Goal: Use online tool/utility: Utilize a website feature to perform a specific function

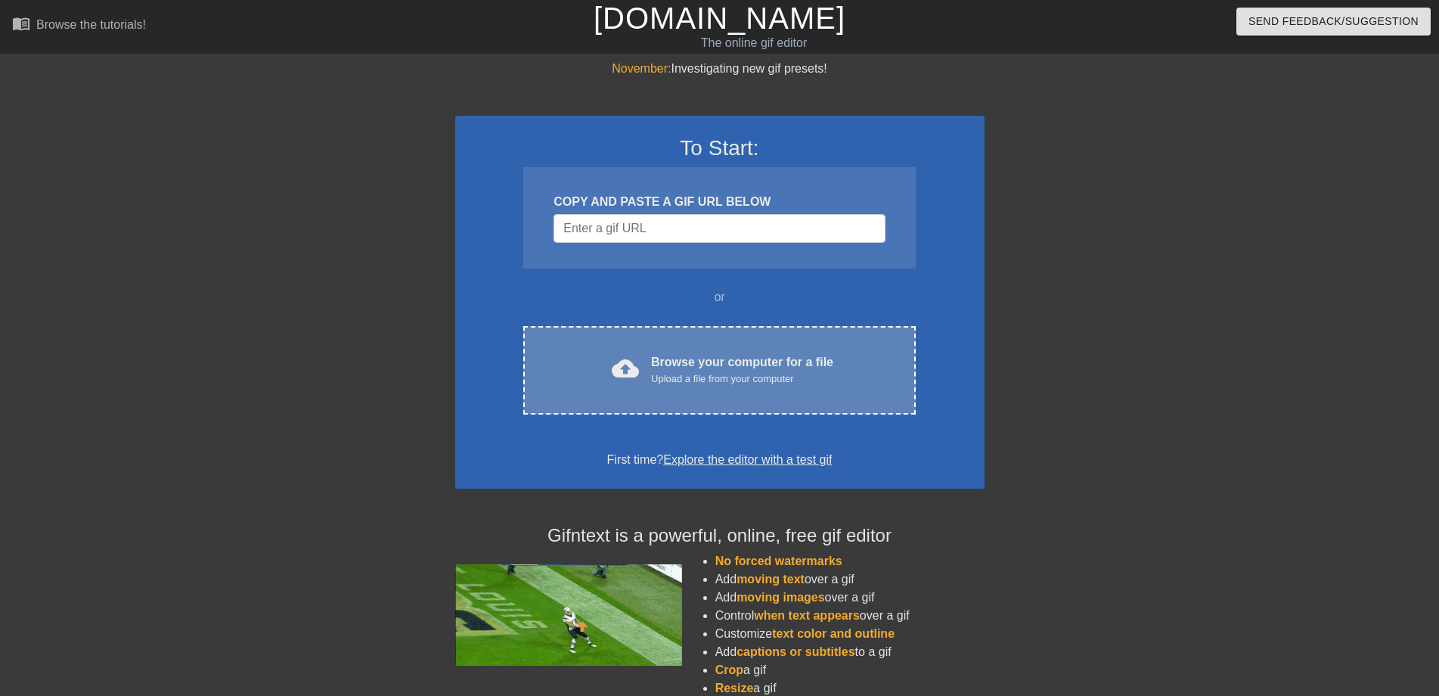
click at [659, 377] on div "Upload a file from your computer" at bounding box center [742, 378] width 182 height 15
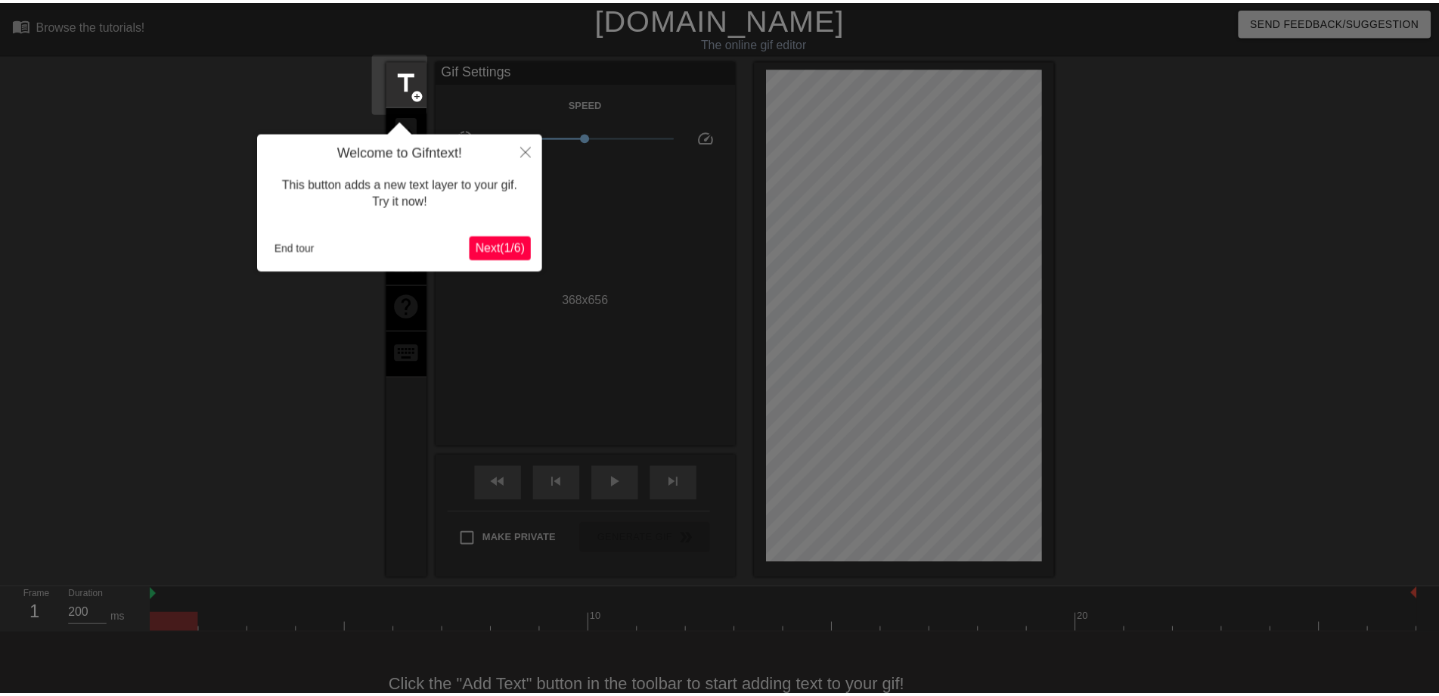
scroll to position [37, 0]
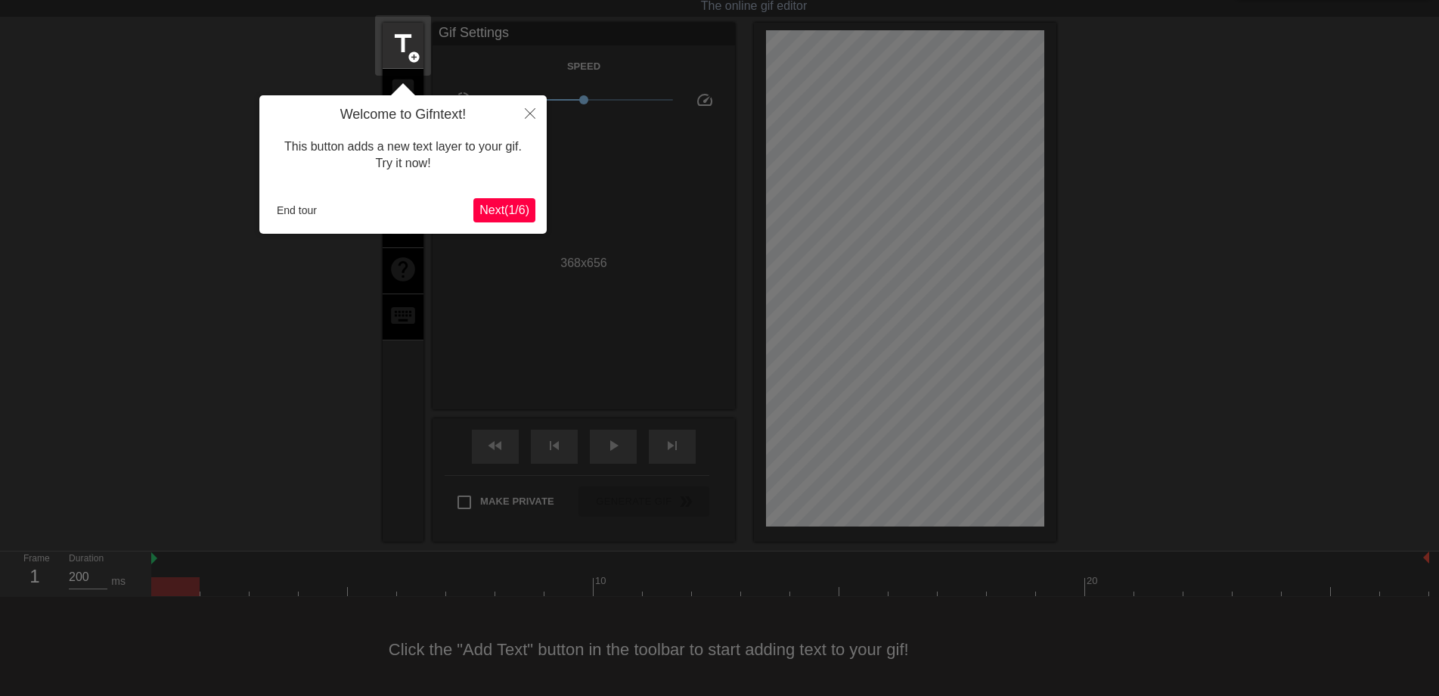
click at [495, 209] on span "Next ( 1 / 6 )" at bounding box center [504, 209] width 50 height 13
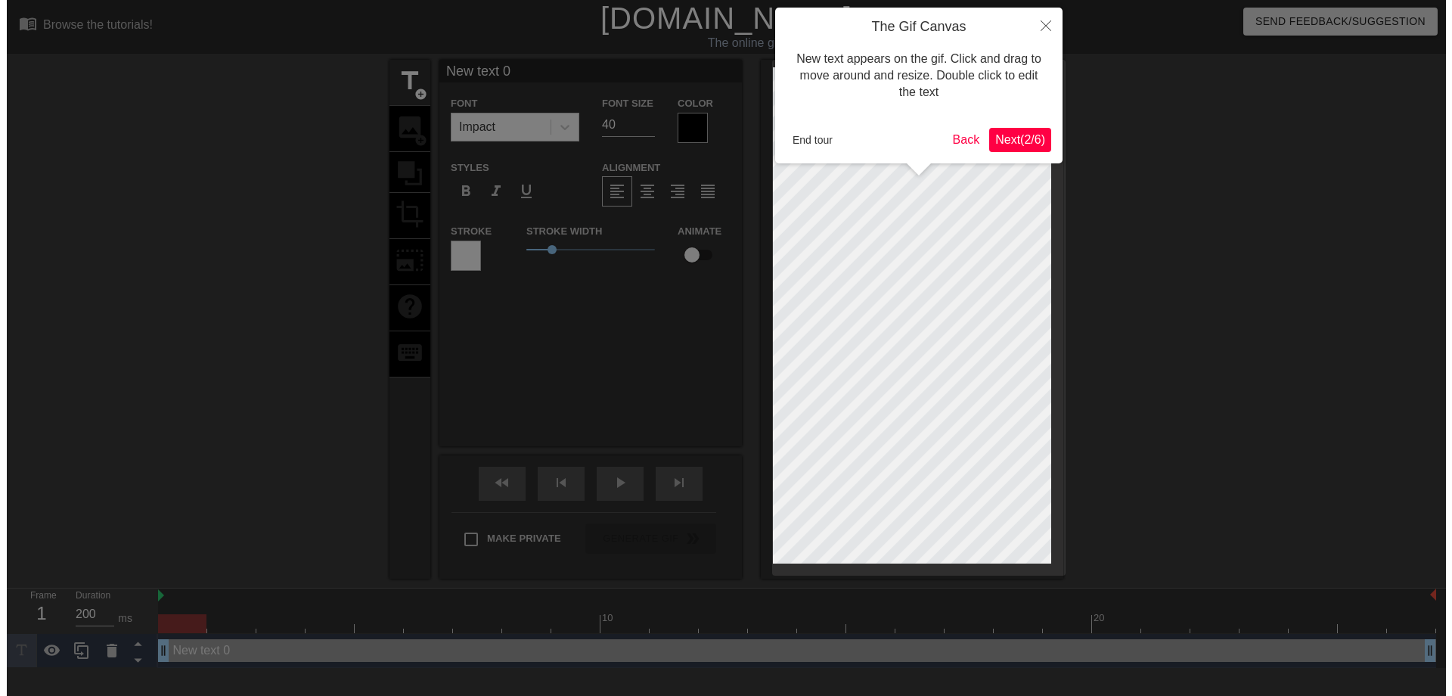
scroll to position [0, 0]
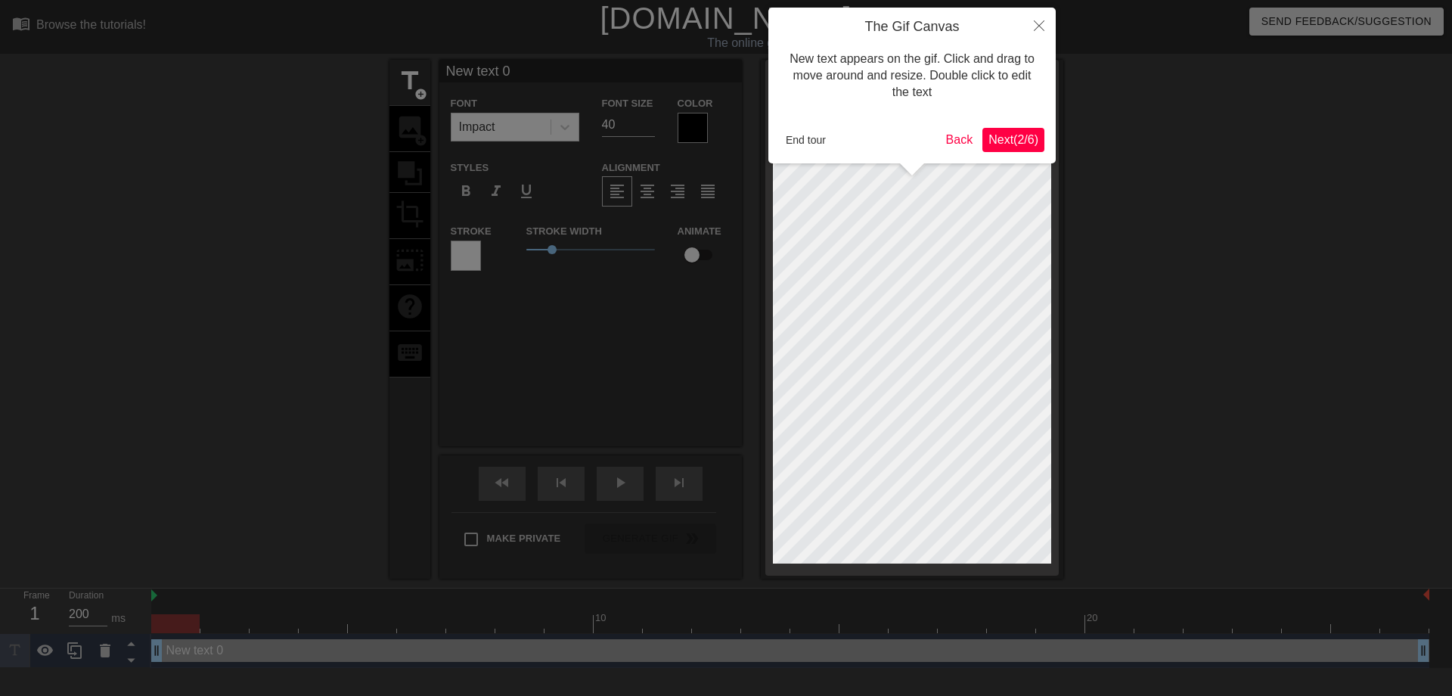
click at [1007, 136] on span "Next ( 2 / 6 )" at bounding box center [1013, 139] width 50 height 13
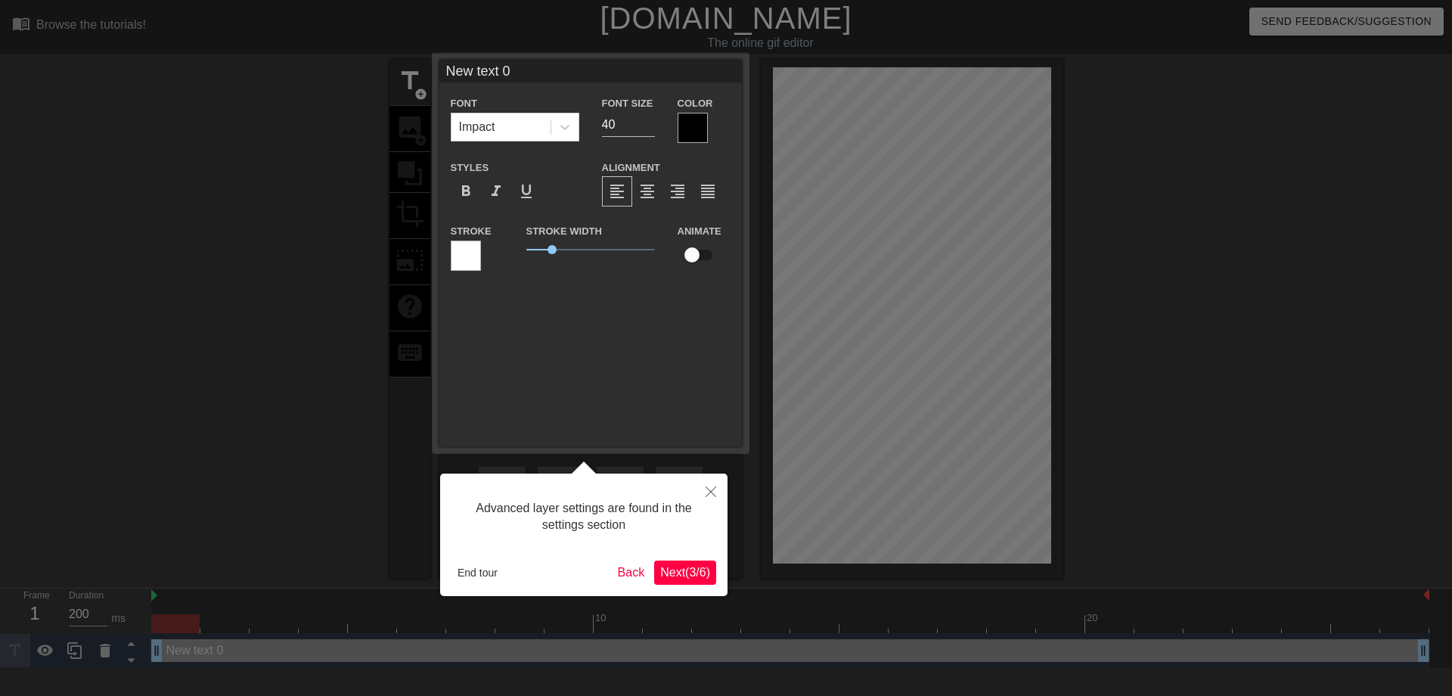
click at [689, 561] on button "Next ( 3 / 6 )" at bounding box center [685, 572] width 62 height 24
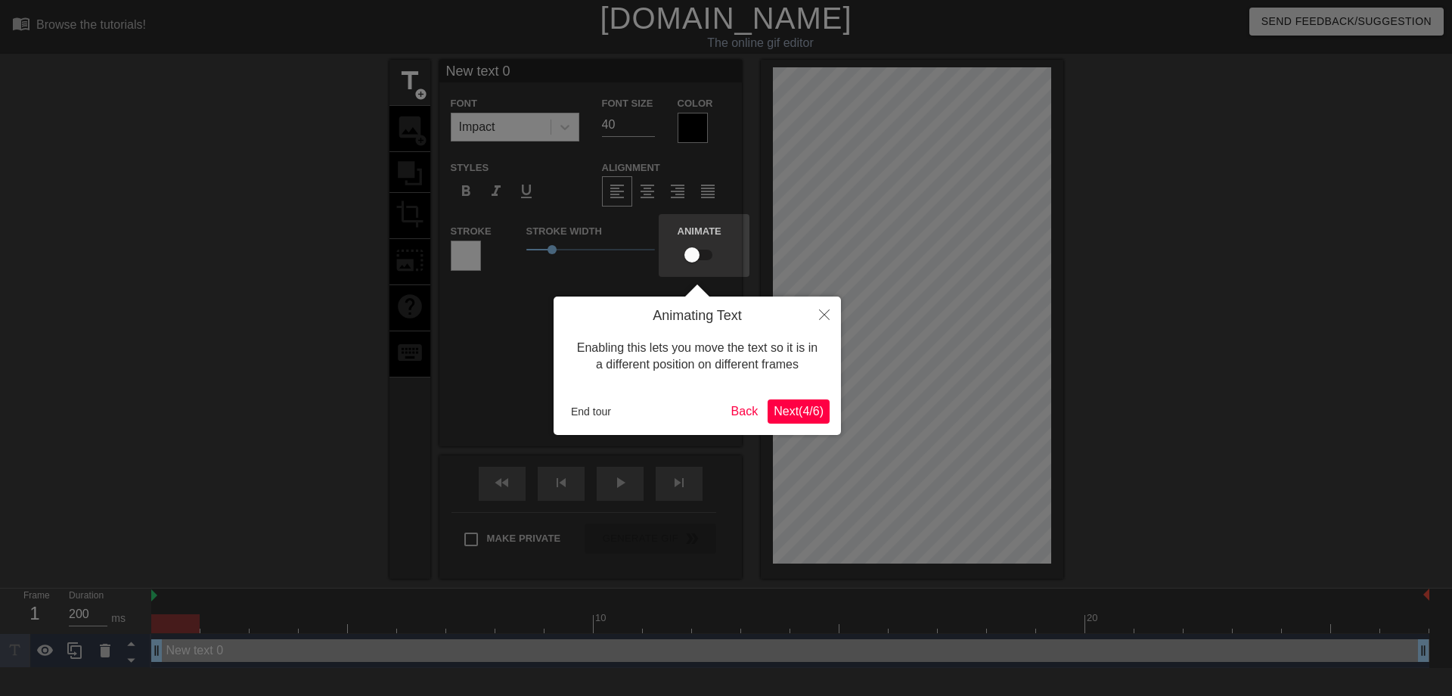
click at [814, 415] on span "Next ( 4 / 6 )" at bounding box center [799, 411] width 50 height 13
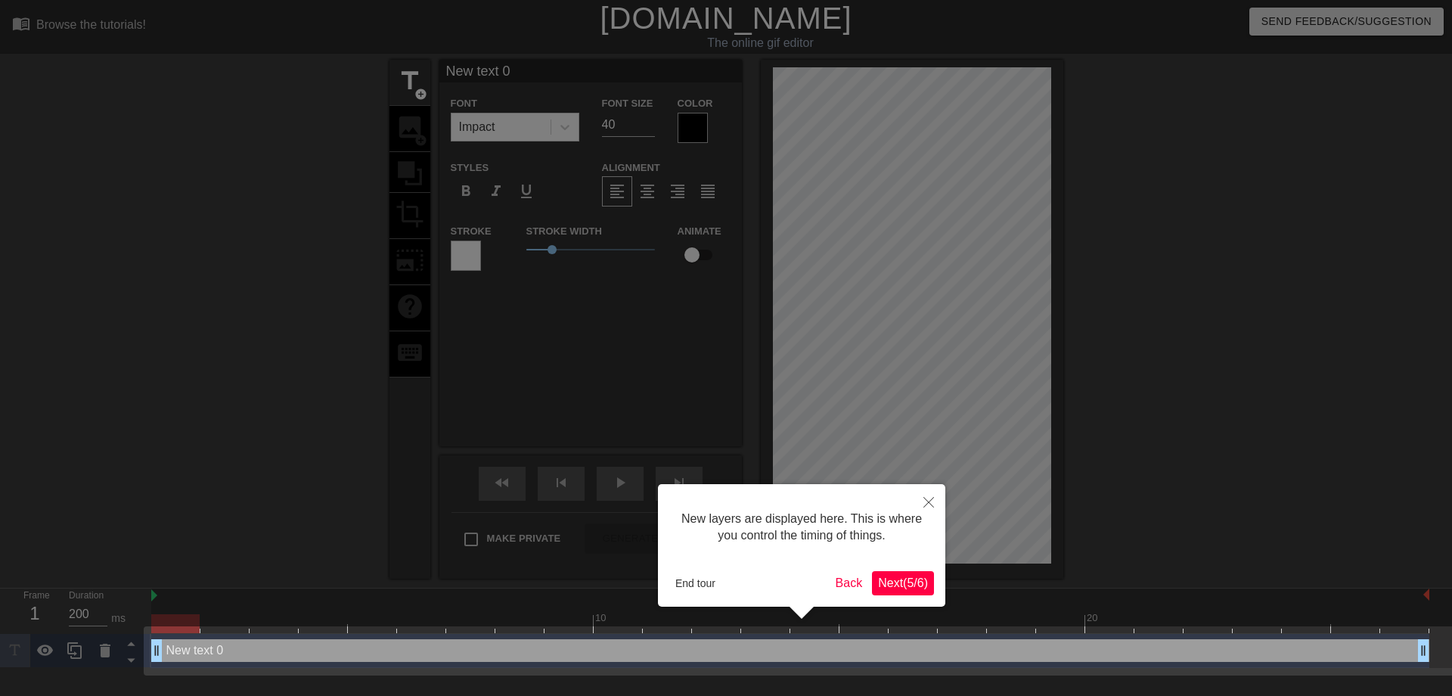
click at [905, 584] on span "Next ( 5 / 6 )" at bounding box center [903, 582] width 50 height 13
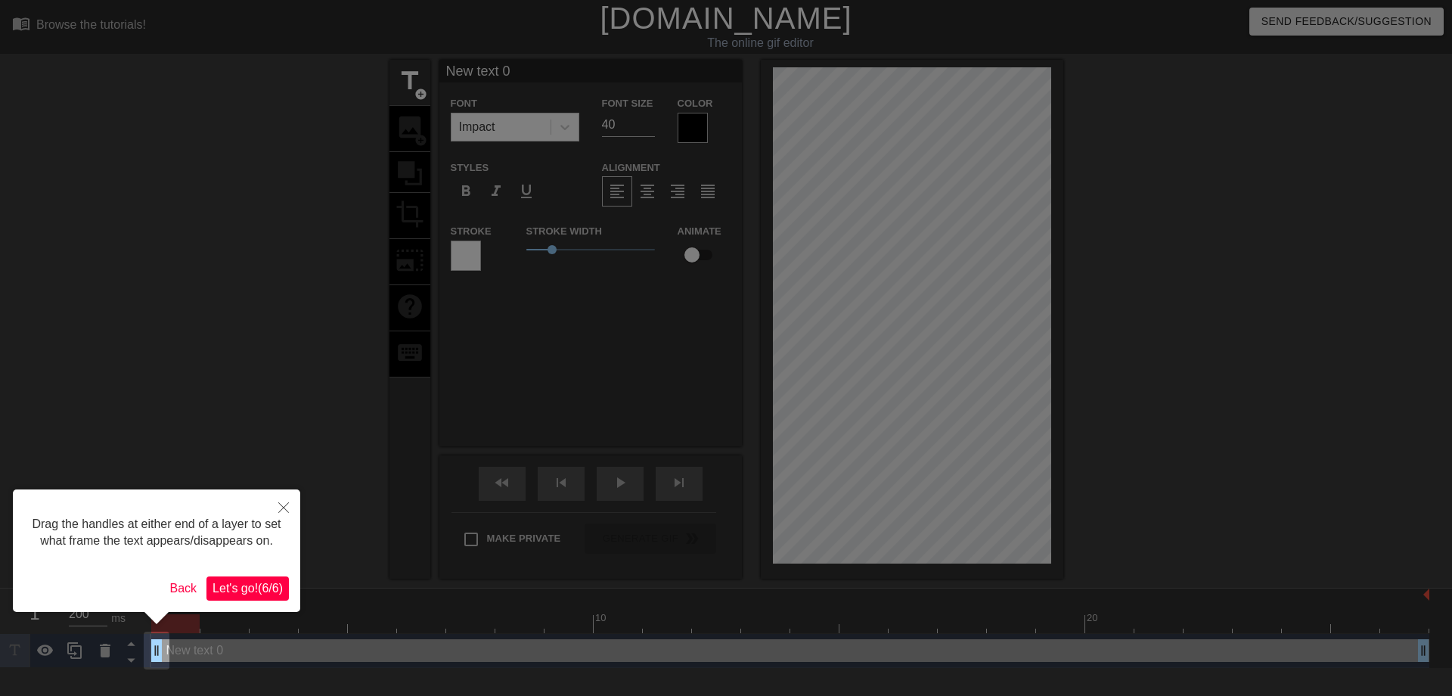
click at [257, 585] on span "Let's go! ( 6 / 6 )" at bounding box center [247, 587] width 70 height 13
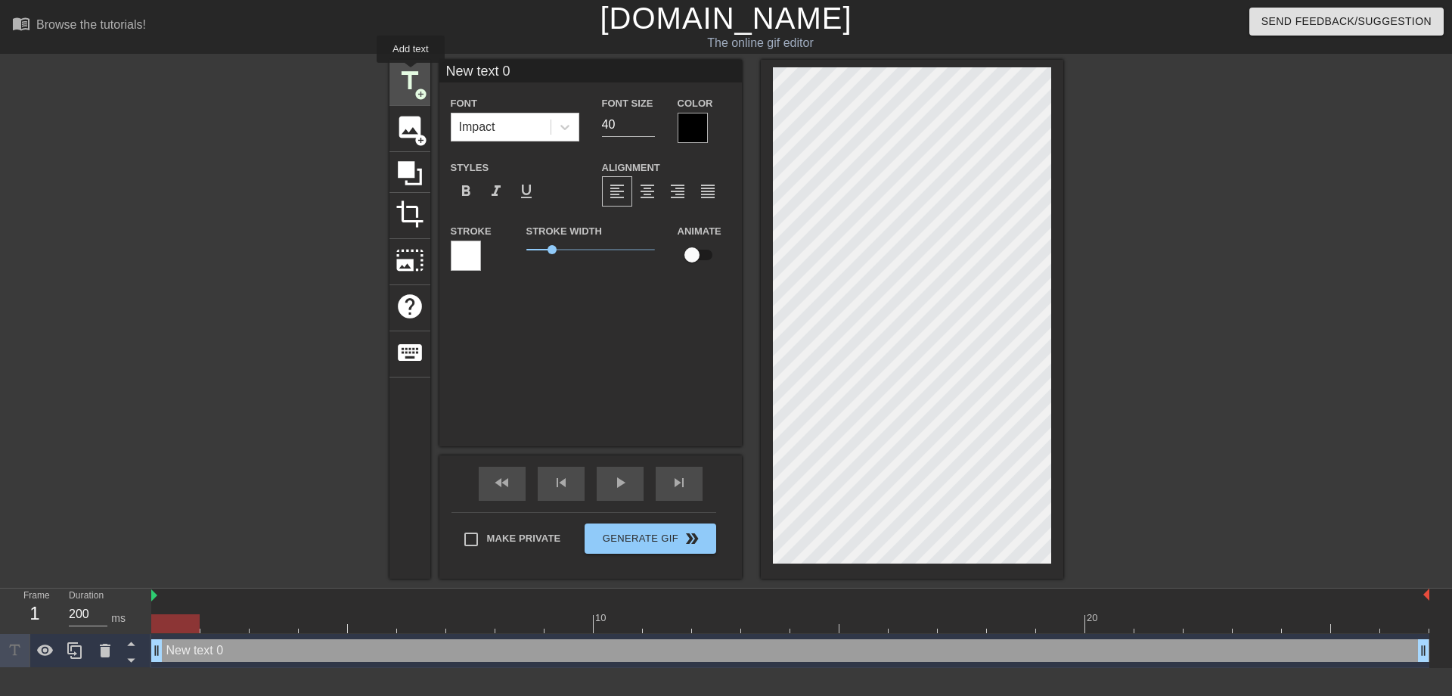
drag, startPoint x: 528, startPoint y: 72, endPoint x: 411, endPoint y: 73, distance: 117.2
click at [411, 73] on div "title add_circle image add_circle crop photo_size_select_large help keyboard Ne…" at bounding box center [726, 319] width 674 height 519
type input "早"
click at [688, 125] on div at bounding box center [692, 128] width 30 height 30
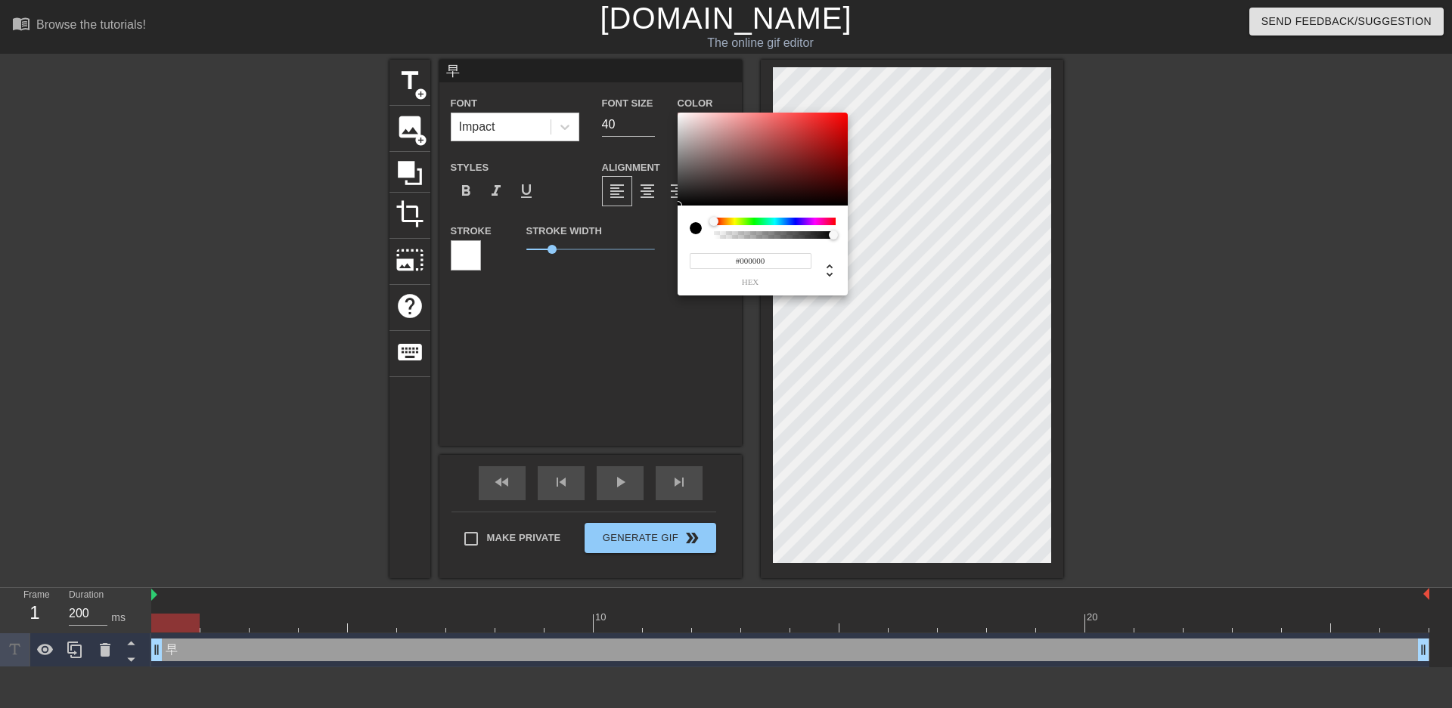
type input "#E10707"
click at [842, 123] on div at bounding box center [762, 160] width 170 height 94
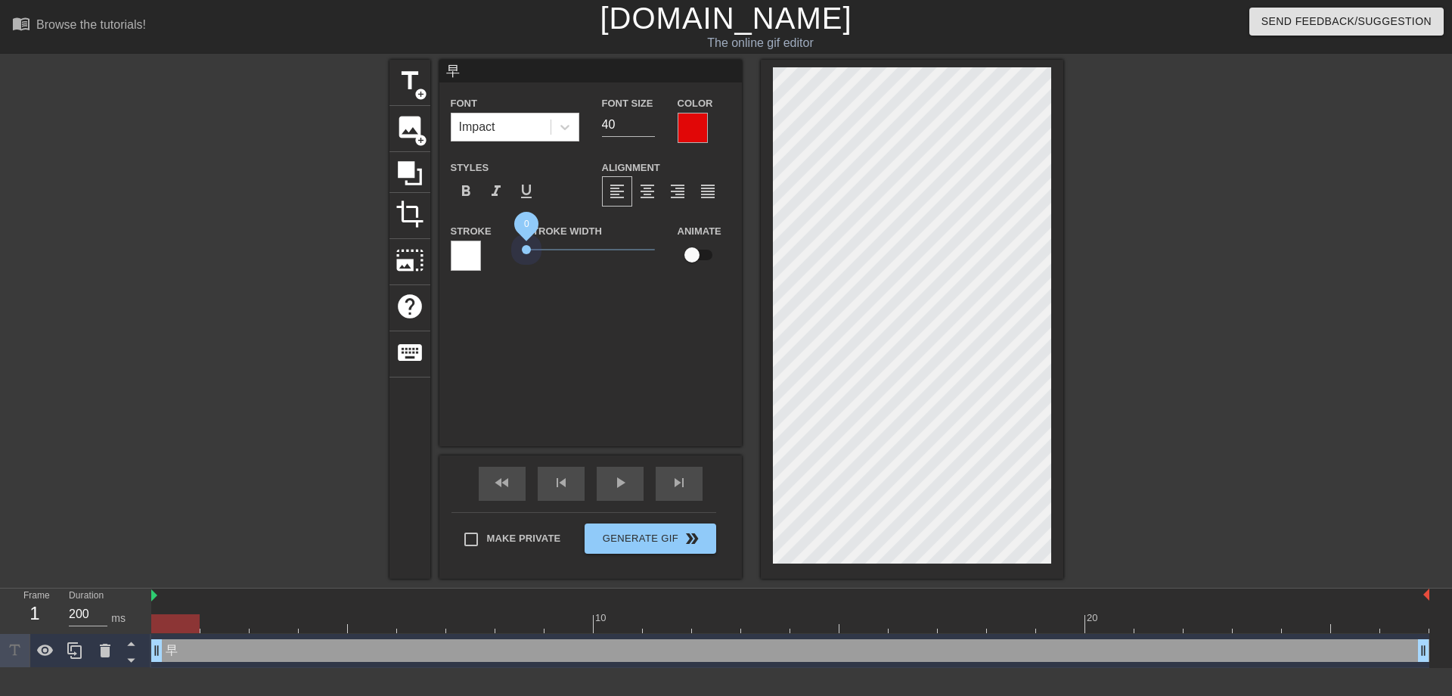
drag, startPoint x: 548, startPoint y: 247, endPoint x: 511, endPoint y: 246, distance: 37.1
click at [511, 246] on div "Stroke Stroke Width 0 Animate" at bounding box center [590, 253] width 302 height 63
click at [460, 182] on span "format_bold" at bounding box center [466, 191] width 18 height 18
click at [650, 122] on input "41" at bounding box center [628, 125] width 53 height 24
click at [650, 122] on input "42" at bounding box center [628, 125] width 53 height 24
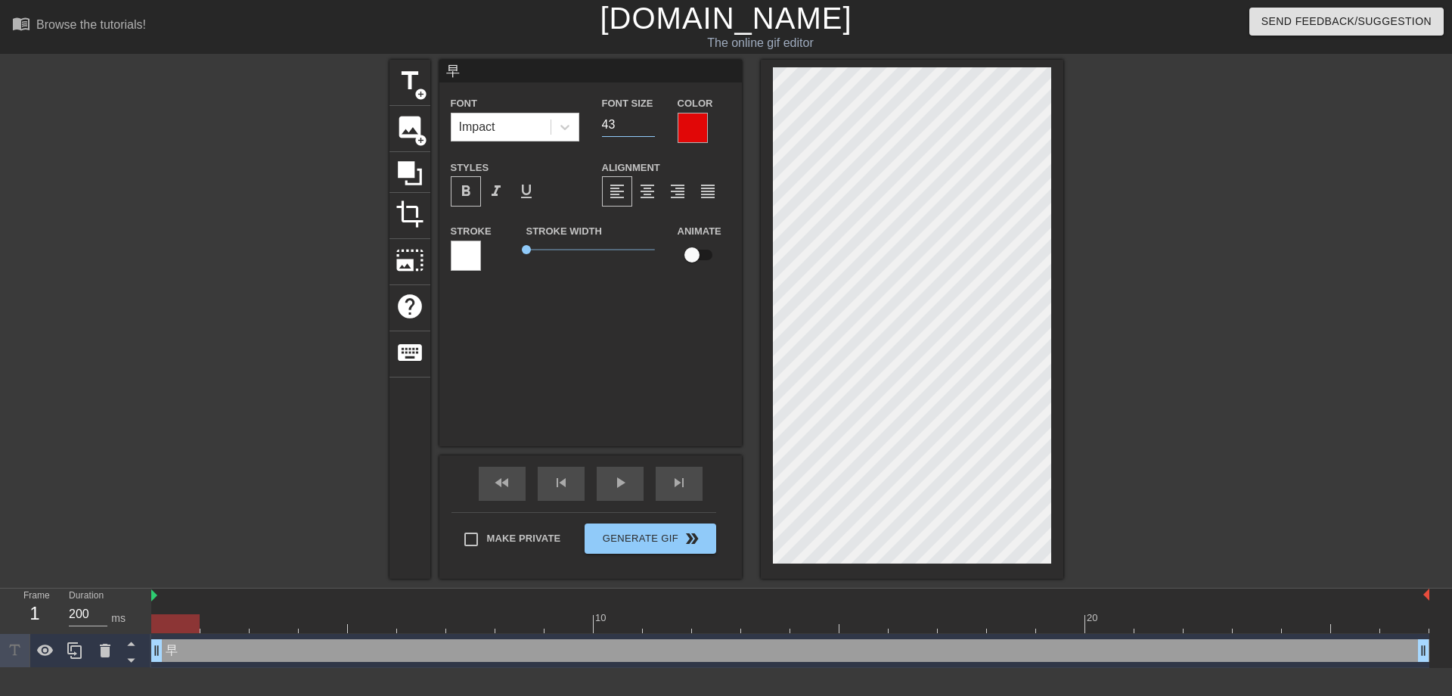
click at [650, 122] on input "43" at bounding box center [628, 125] width 53 height 24
click at [650, 122] on input "44" at bounding box center [628, 125] width 53 height 24
click at [650, 122] on input "45" at bounding box center [628, 125] width 53 height 24
type input "65"
click at [650, 122] on input "65" at bounding box center [628, 125] width 53 height 24
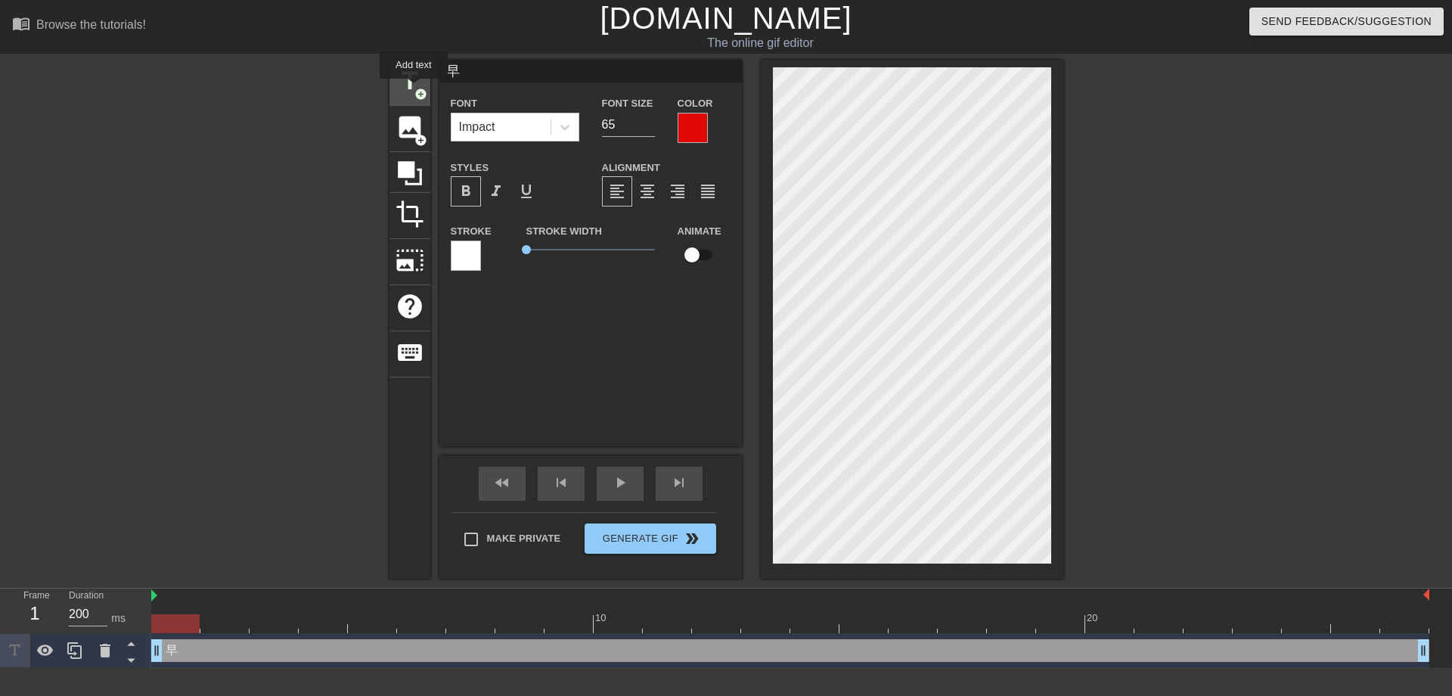
click at [414, 89] on span "add_circle" at bounding box center [420, 94] width 13 height 13
type input "New text 1"
type input "40"
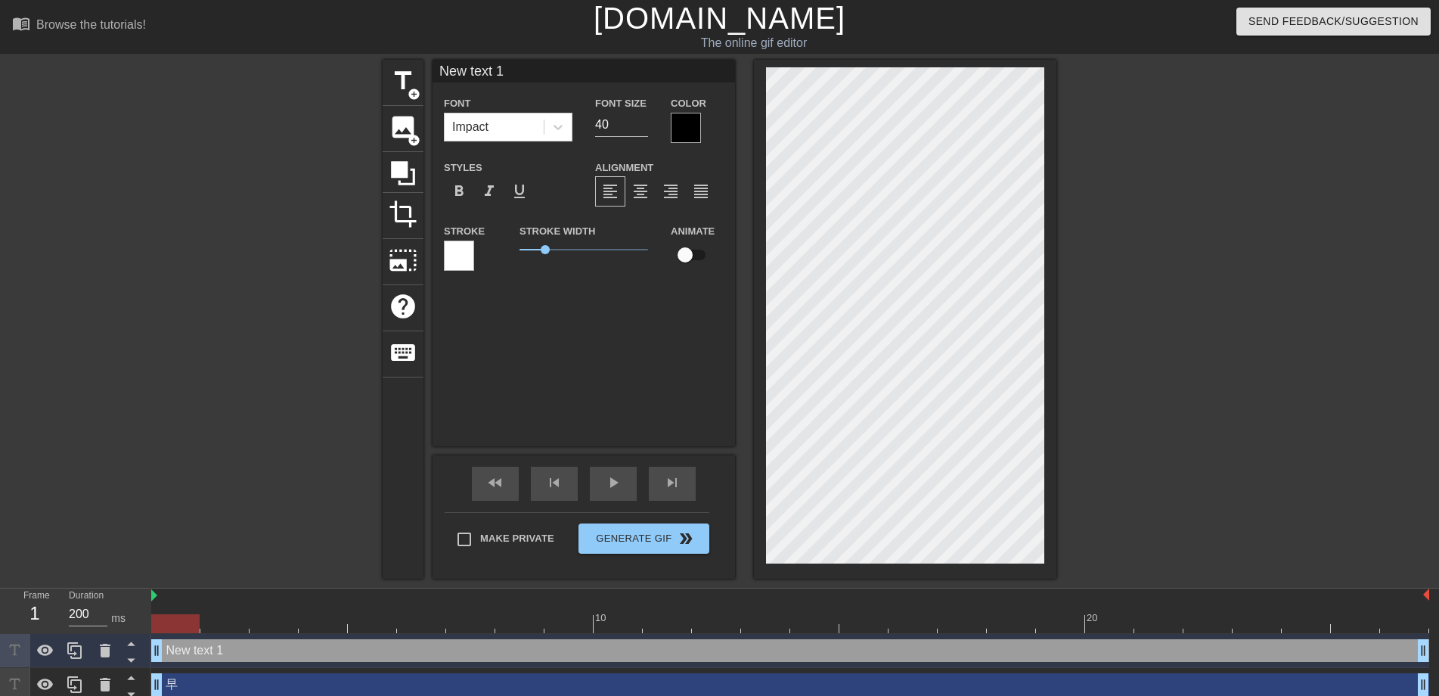
drag, startPoint x: 511, startPoint y: 79, endPoint x: 438, endPoint y: 75, distance: 73.4
click at [438, 75] on input "New text 1" at bounding box center [583, 71] width 302 height 23
type input "安"
click at [684, 122] on div at bounding box center [686, 128] width 30 height 30
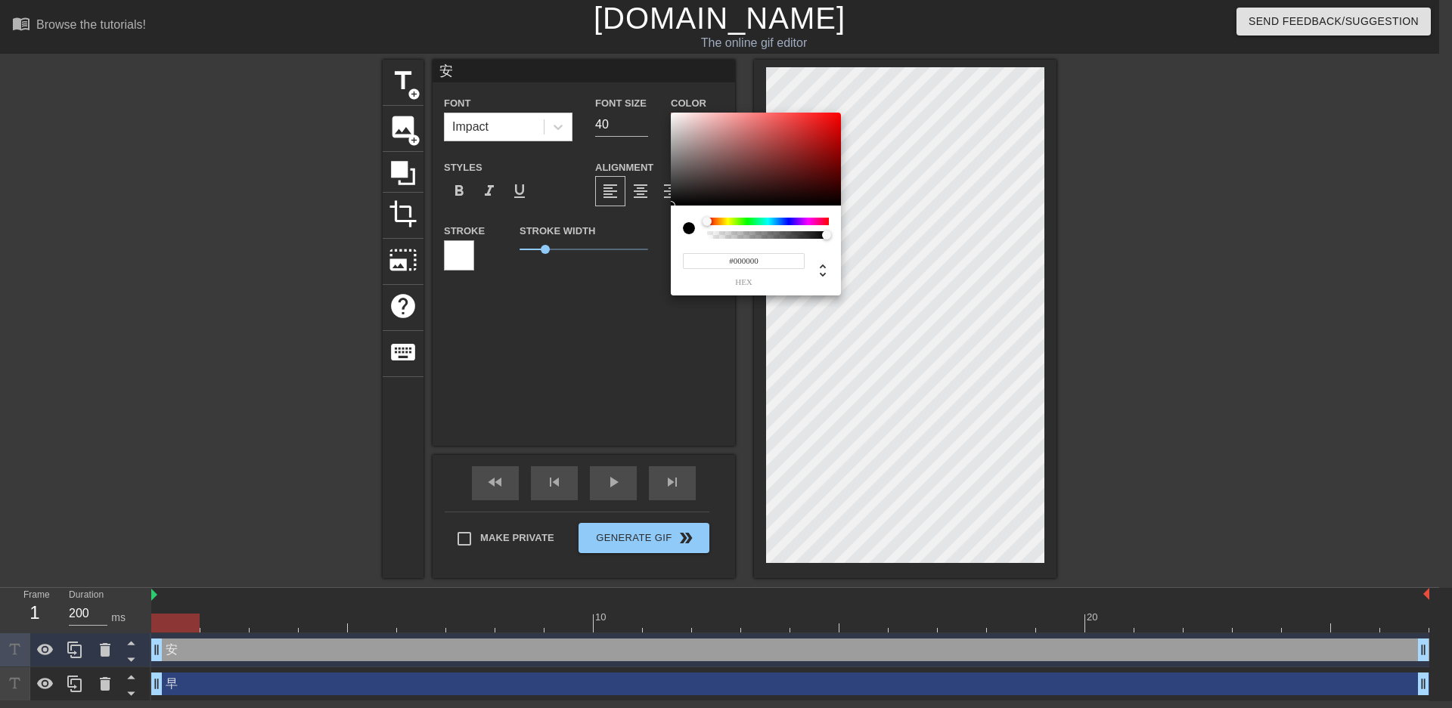
type input "#E50D0D"
click at [831, 122] on div at bounding box center [756, 160] width 170 height 94
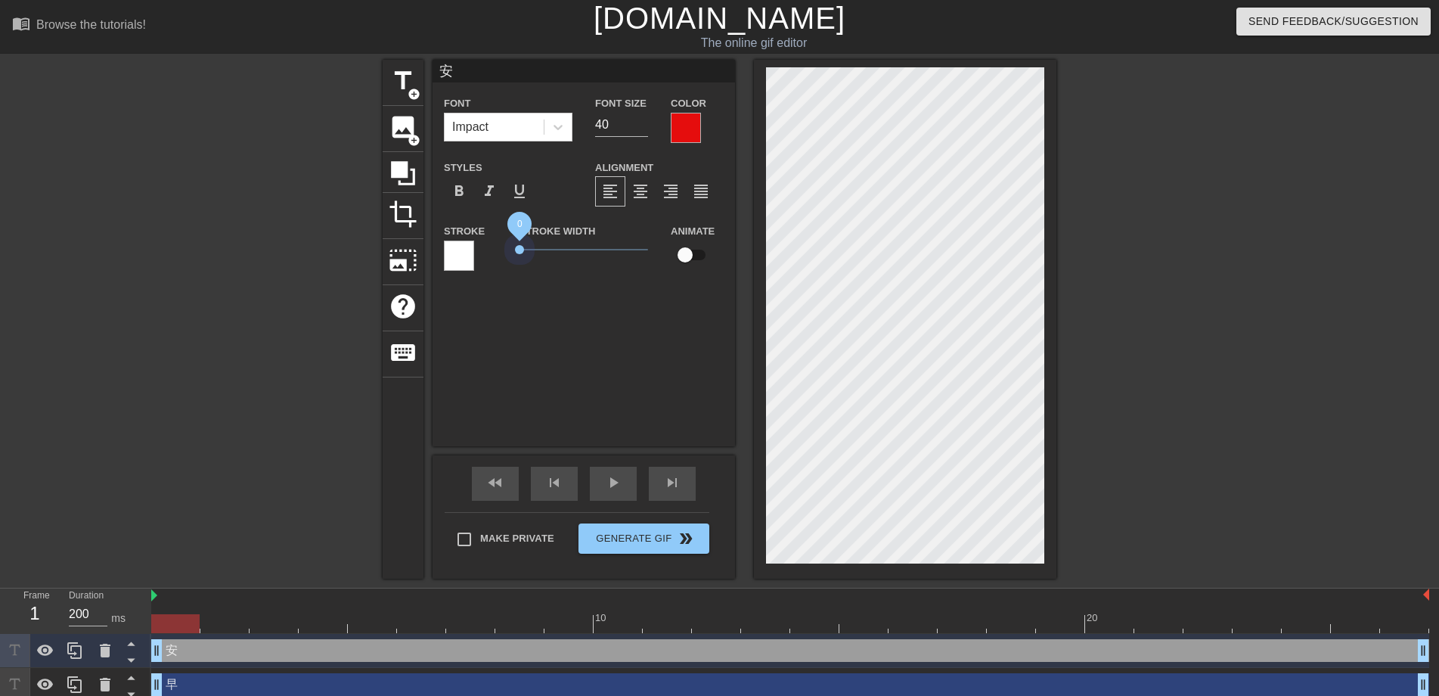
drag, startPoint x: 542, startPoint y: 250, endPoint x: 492, endPoint y: 250, distance: 49.9
click at [492, 250] on div "Stroke Stroke Width 0 Animate" at bounding box center [583, 253] width 302 height 63
click at [459, 187] on span "format_bold" at bounding box center [459, 191] width 18 height 18
click at [644, 119] on input "57" at bounding box center [621, 125] width 53 height 24
click at [644, 119] on input "58" at bounding box center [621, 125] width 53 height 24
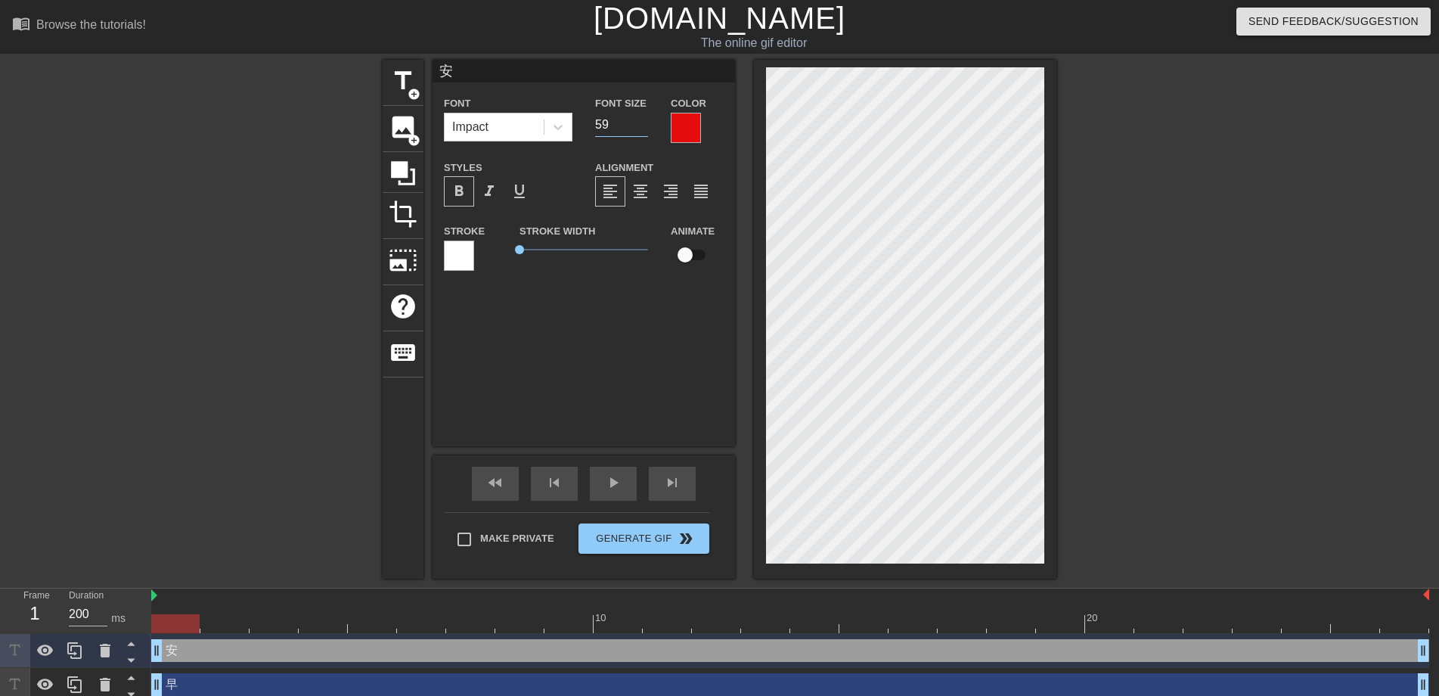
click at [644, 119] on input "59" at bounding box center [621, 125] width 53 height 24
click at [644, 119] on input "60" at bounding box center [621, 125] width 53 height 24
click at [644, 119] on input "61" at bounding box center [621, 125] width 53 height 24
click at [644, 119] on input "62" at bounding box center [621, 125] width 53 height 24
click at [644, 119] on input "63" at bounding box center [621, 125] width 53 height 24
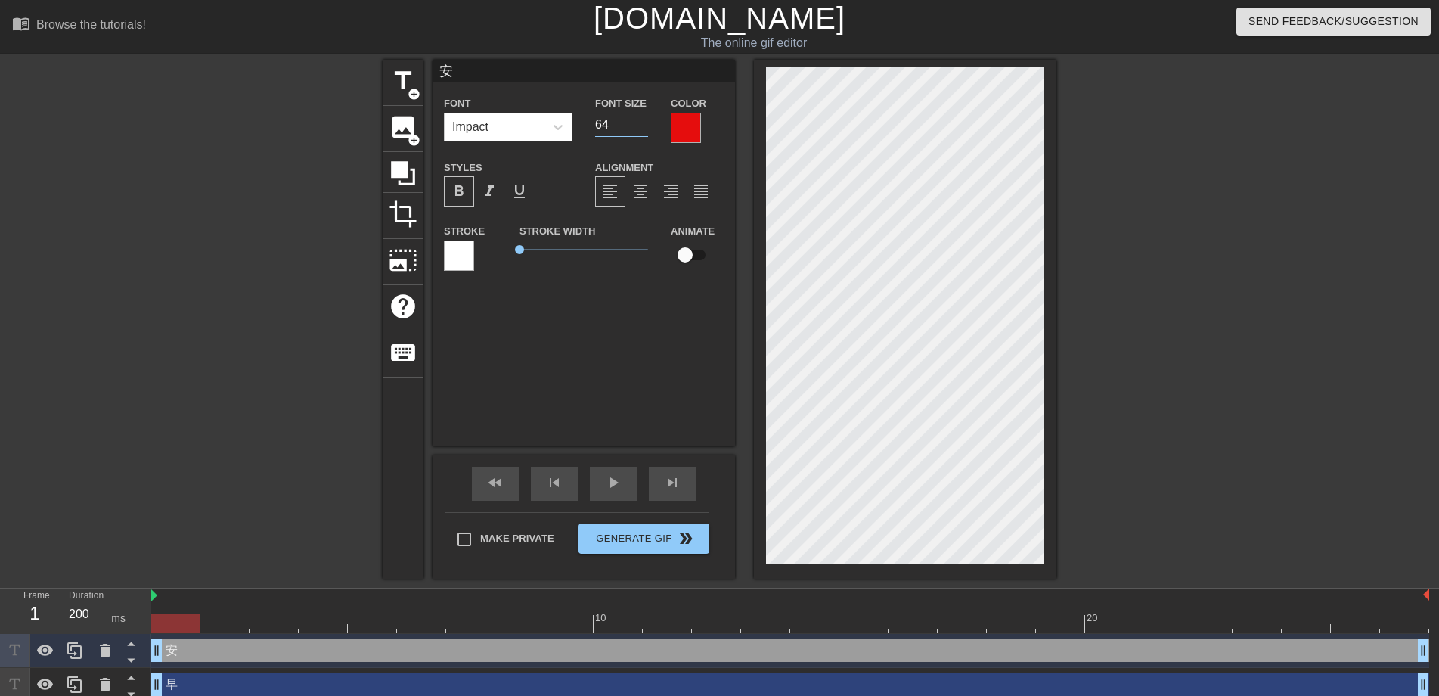
click at [644, 119] on input "64" at bounding box center [621, 125] width 53 height 24
type input "65"
click at [644, 119] on input "65" at bounding box center [621, 125] width 53 height 24
click at [660, 338] on div "安 Font Impact Font Size 65 Color Styles format_bold format_italic format_underl…" at bounding box center [583, 253] width 302 height 386
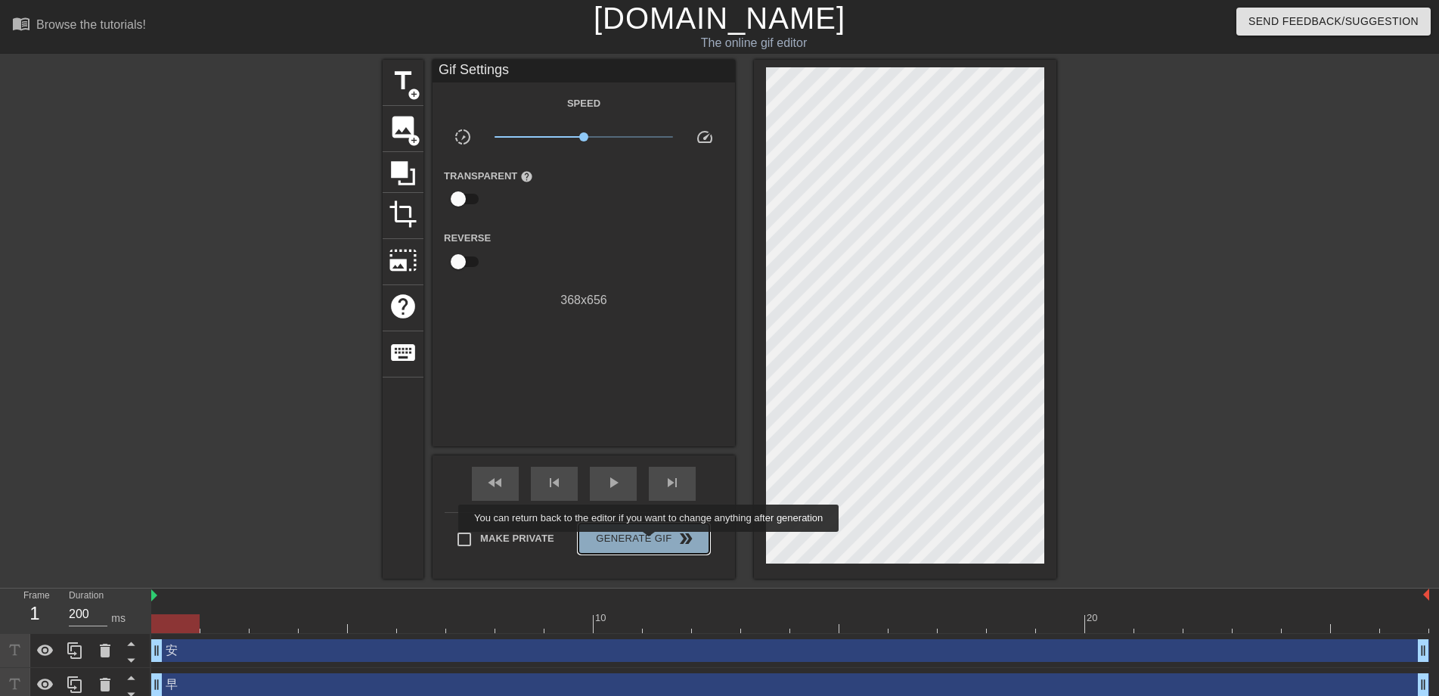
click at [650, 542] on span "Generate Gif double_arrow" at bounding box center [643, 538] width 119 height 18
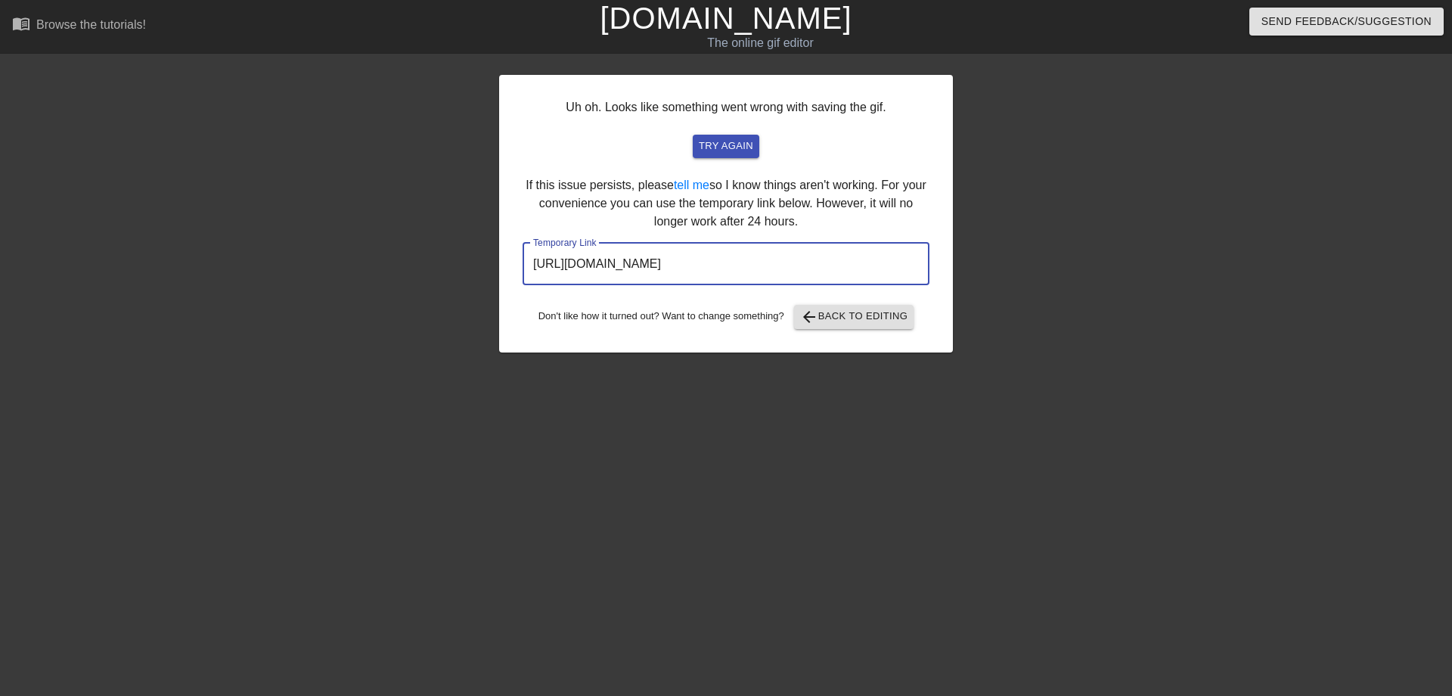
drag, startPoint x: 529, startPoint y: 262, endPoint x: 838, endPoint y: 274, distance: 308.7
click at [838, 274] on input "[URL][DOMAIN_NAME]" at bounding box center [725, 264] width 407 height 42
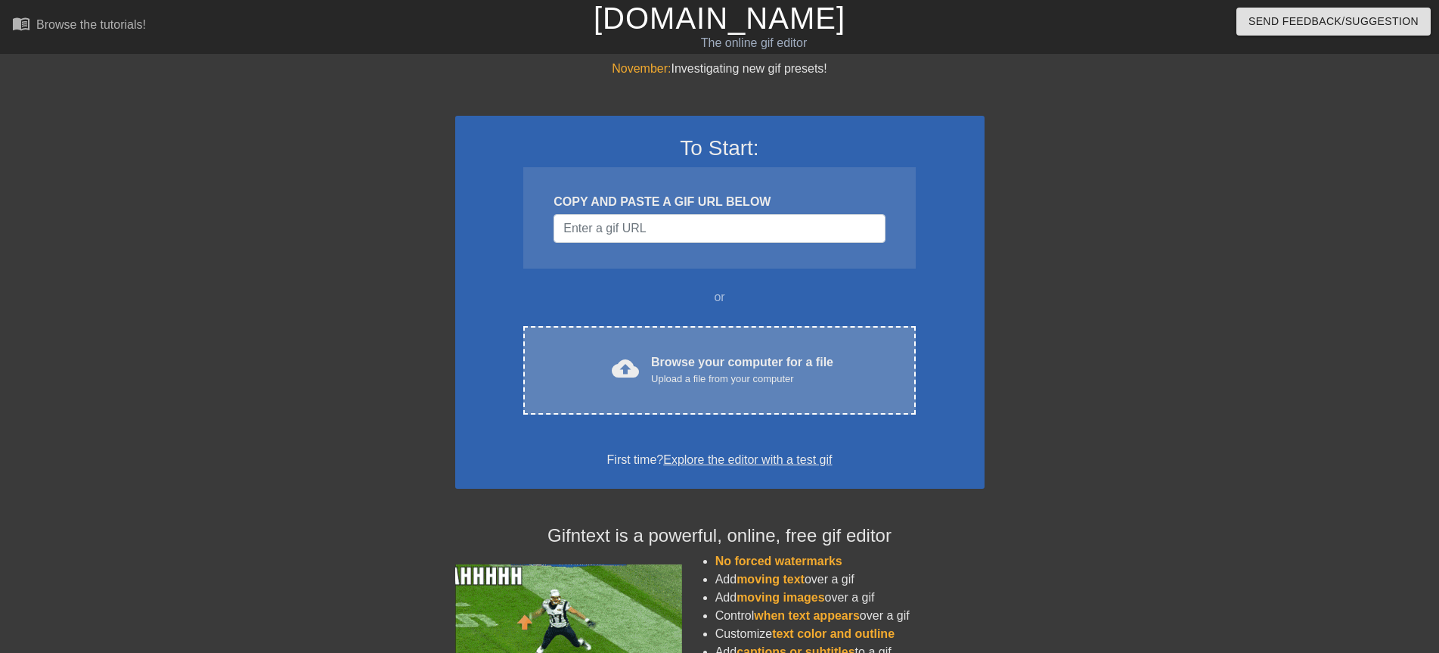
click at [745, 359] on div "Browse your computer for a file Upload a file from your computer" at bounding box center [742, 369] width 182 height 33
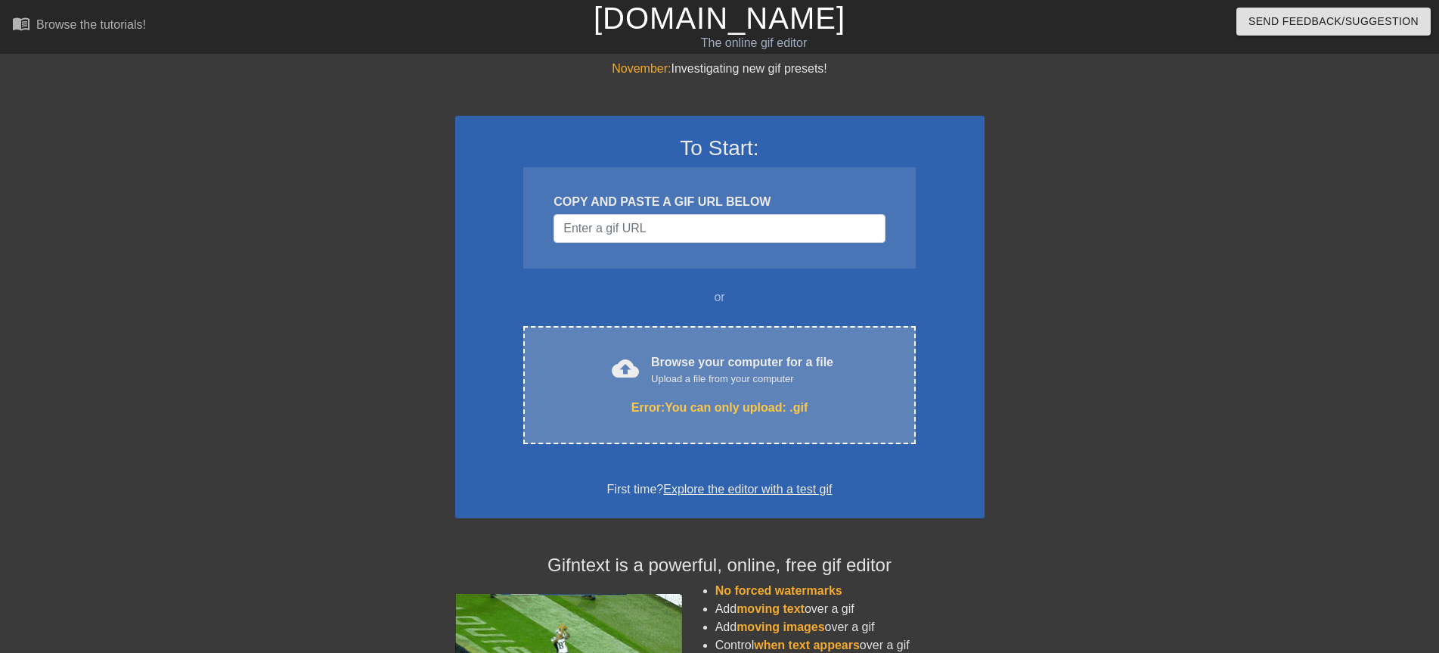
click at [662, 365] on div "Browse your computer for a file Upload a file from your computer" at bounding box center [742, 369] width 182 height 33
click at [578, 310] on div "To Start: COPY AND PASTE A GIF URL BELOW or cloud_upload Browse your computer f…" at bounding box center [719, 317] width 529 height 402
click at [662, 391] on div "cloud_upload Browse your computer for a file Upload a file from your computer E…" at bounding box center [719, 385] width 392 height 118
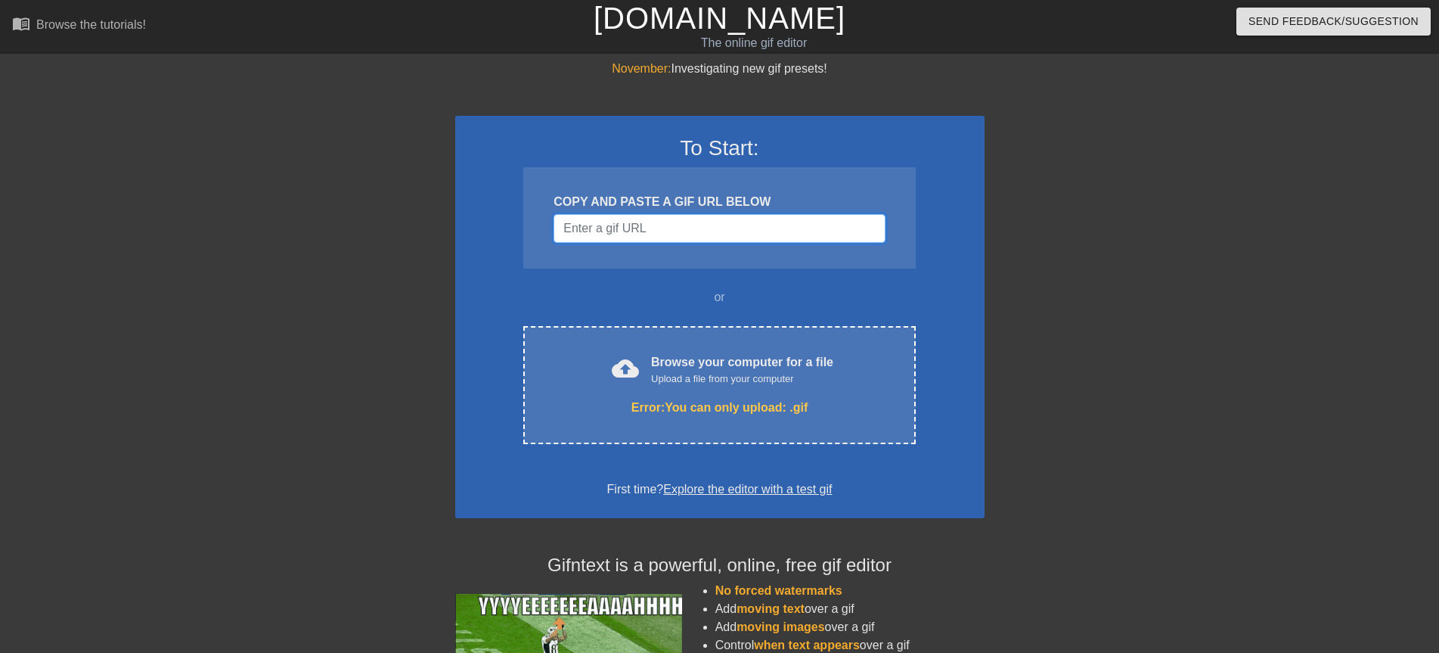
click at [640, 220] on input "Username" at bounding box center [718, 228] width 331 height 29
